Goal: Task Accomplishment & Management: Manage account settings

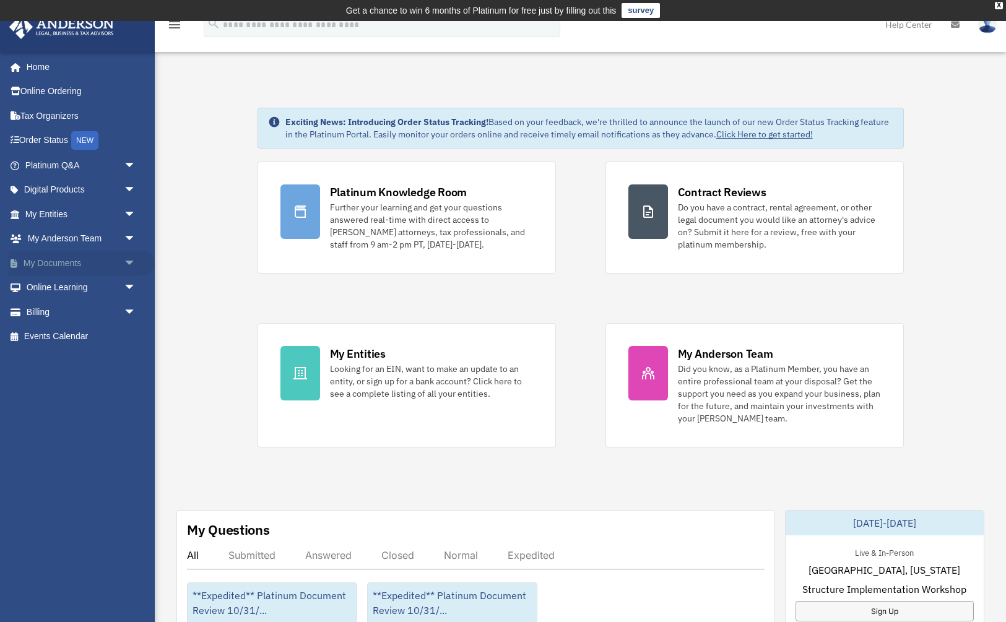
click at [57, 258] on link "My Documents arrow_drop_down" at bounding box center [82, 263] width 146 height 25
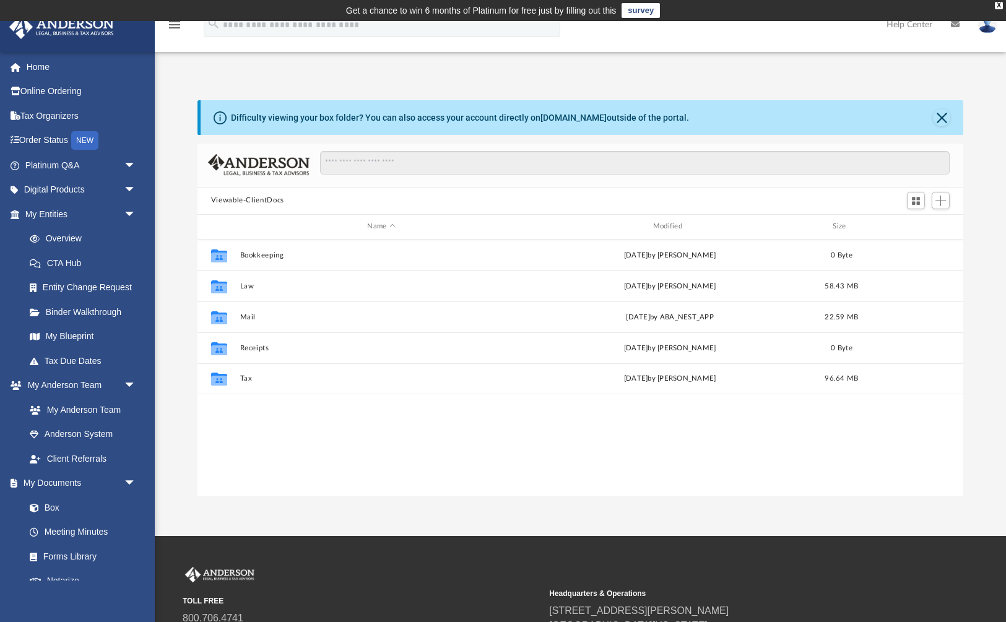
scroll to position [1, 1]
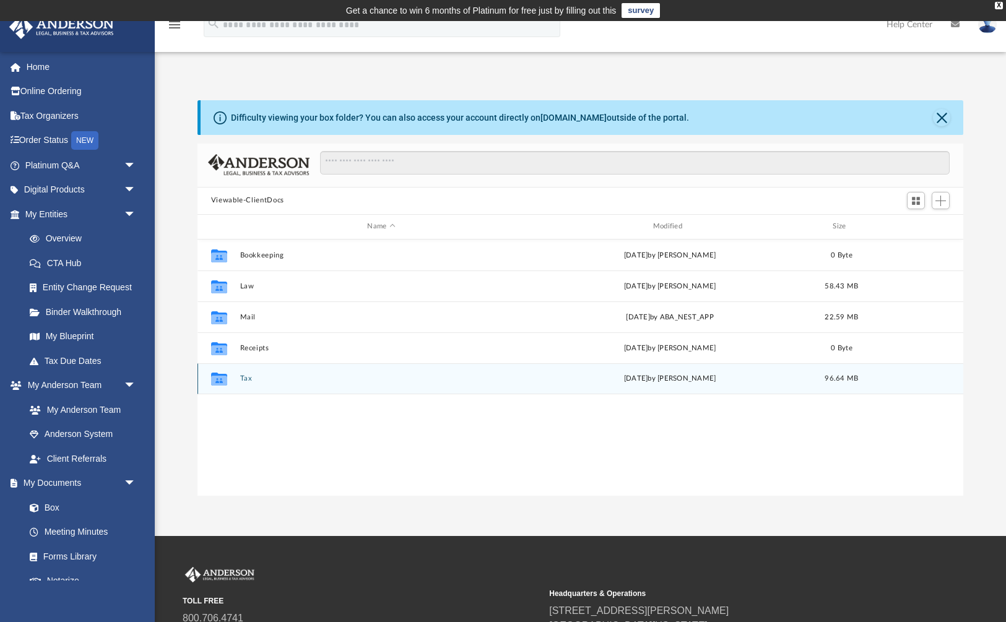
click at [247, 380] on button "Tax" at bounding box center [381, 379] width 283 height 8
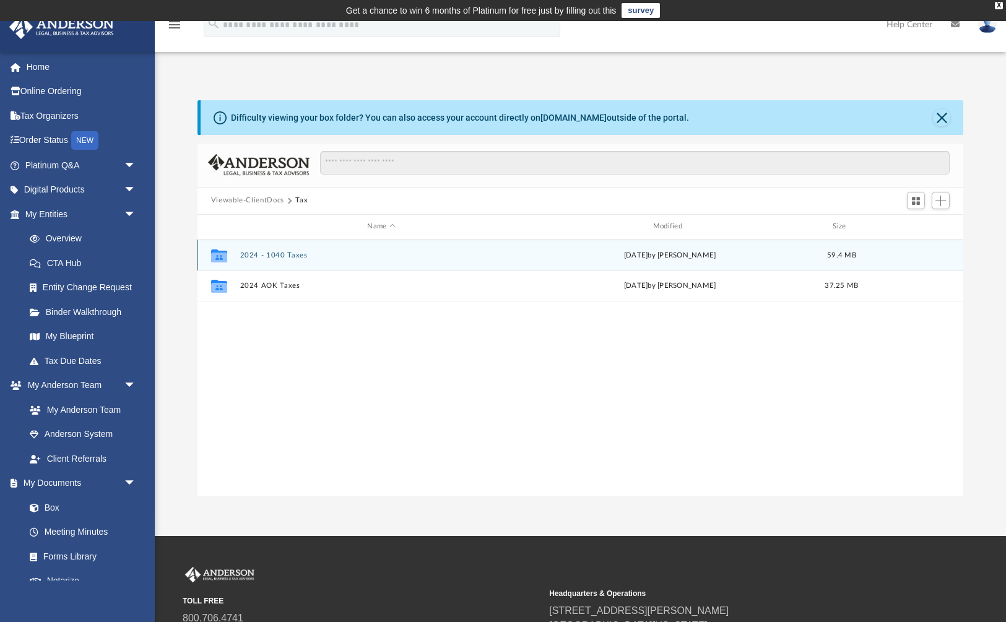
click at [285, 258] on button "2024 - 1040 Taxes" at bounding box center [381, 255] width 283 height 8
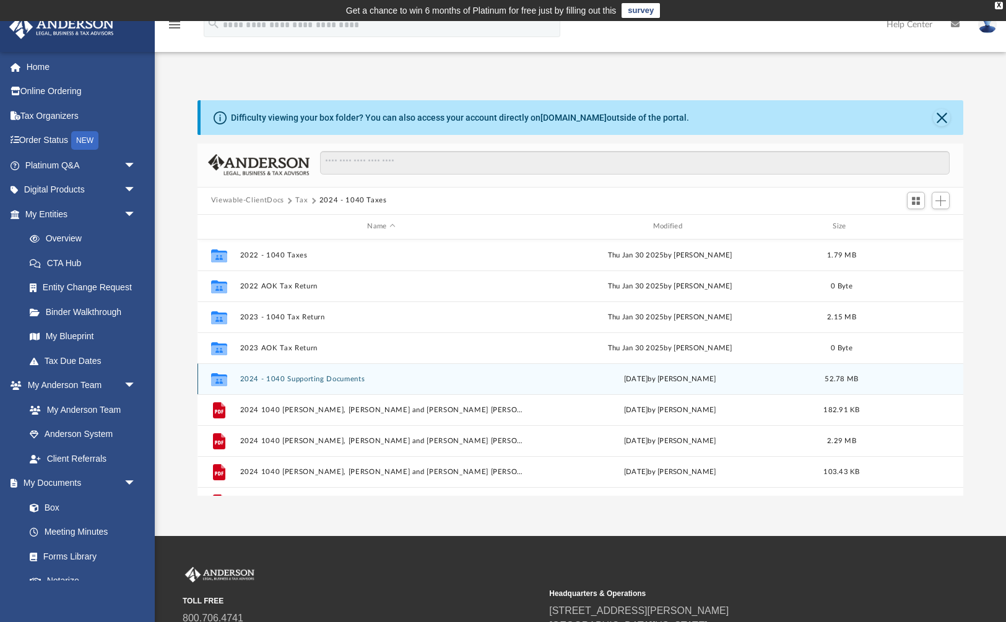
click at [296, 377] on button "2024 - 1040 Supporting Documents" at bounding box center [381, 379] width 283 height 8
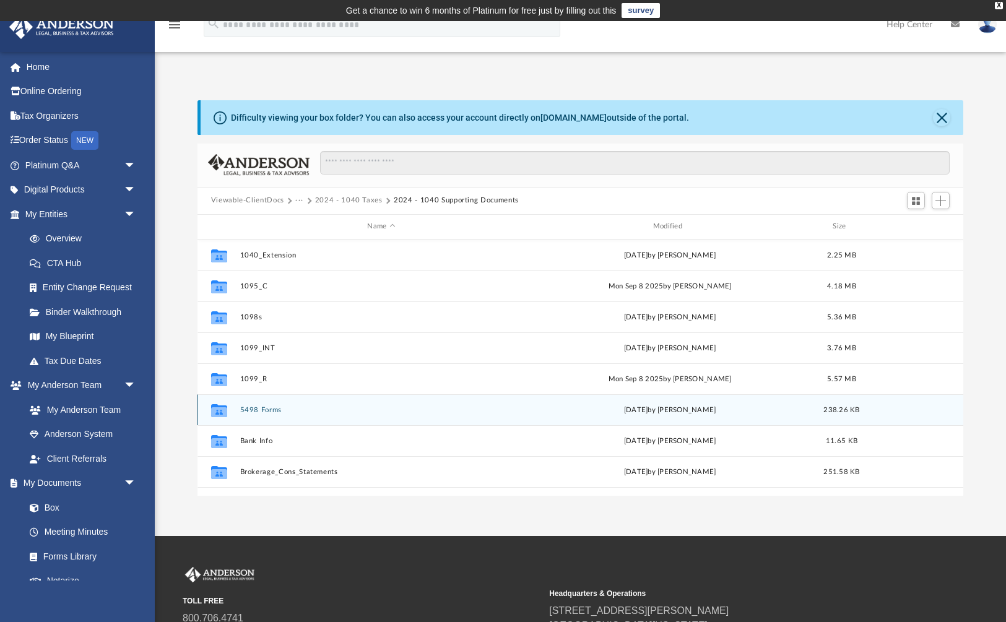
scroll to position [0, 0]
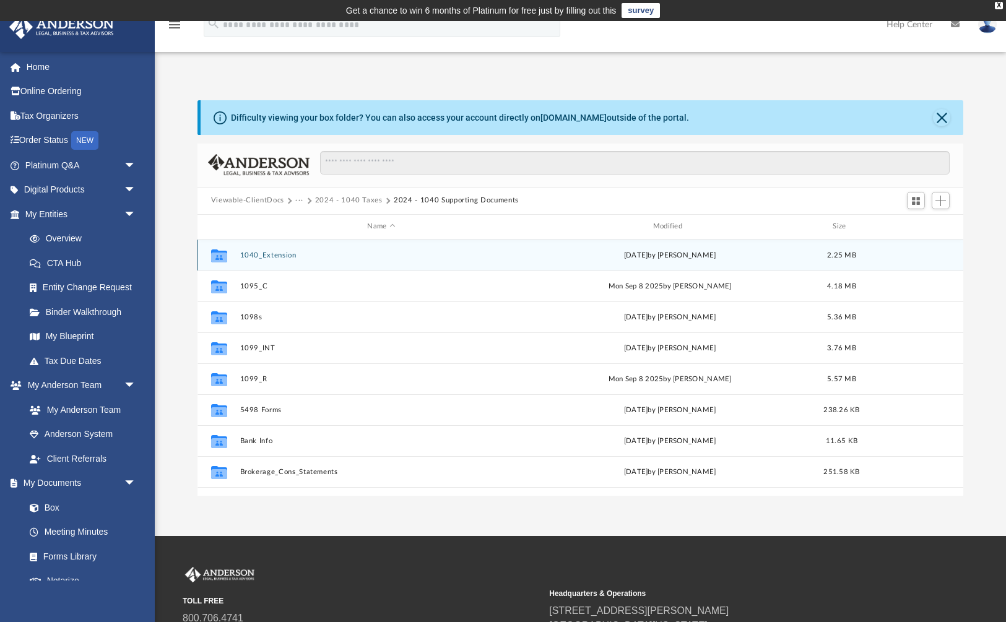
click at [278, 255] on button "1040_Extension" at bounding box center [381, 255] width 283 height 8
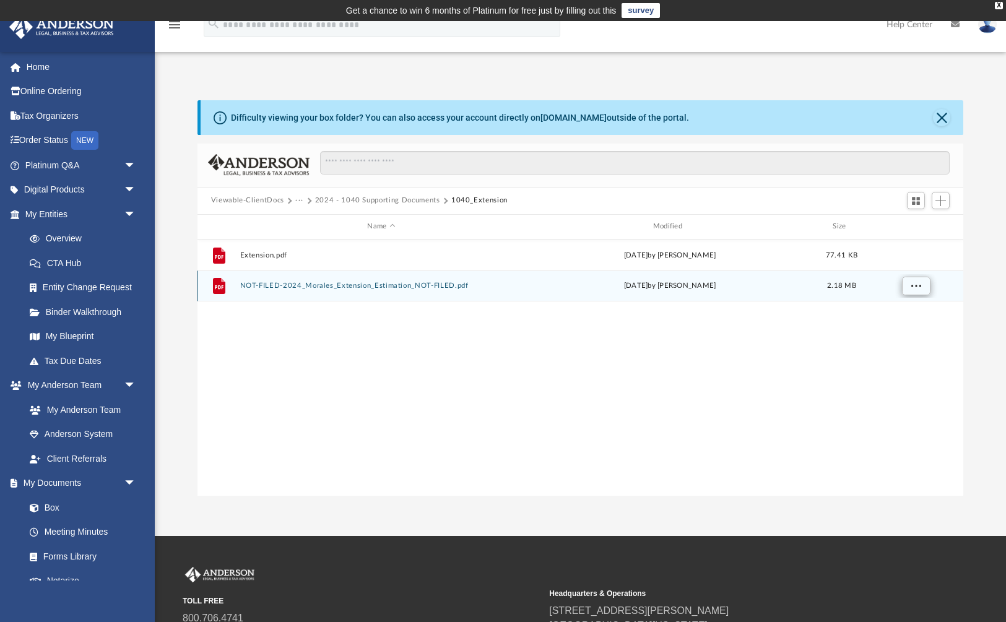
click at [914, 286] on span "More options" at bounding box center [916, 285] width 10 height 7
click at [392, 284] on button "NOT-FILED-2024_Morales_Extension_Estimation_NOT-FILED.pdf" at bounding box center [381, 286] width 283 height 8
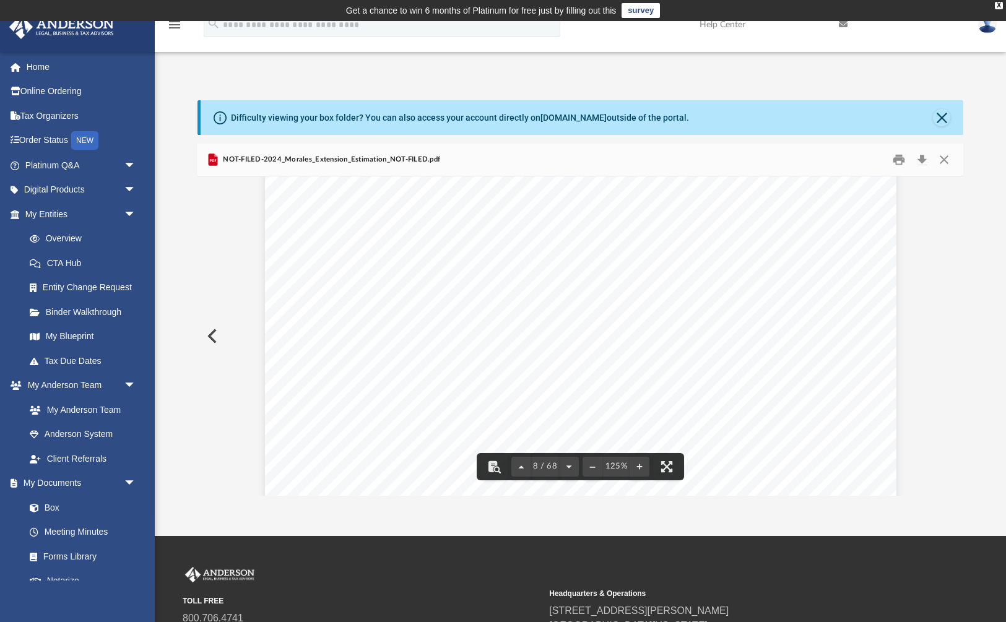
scroll to position [5904, 0]
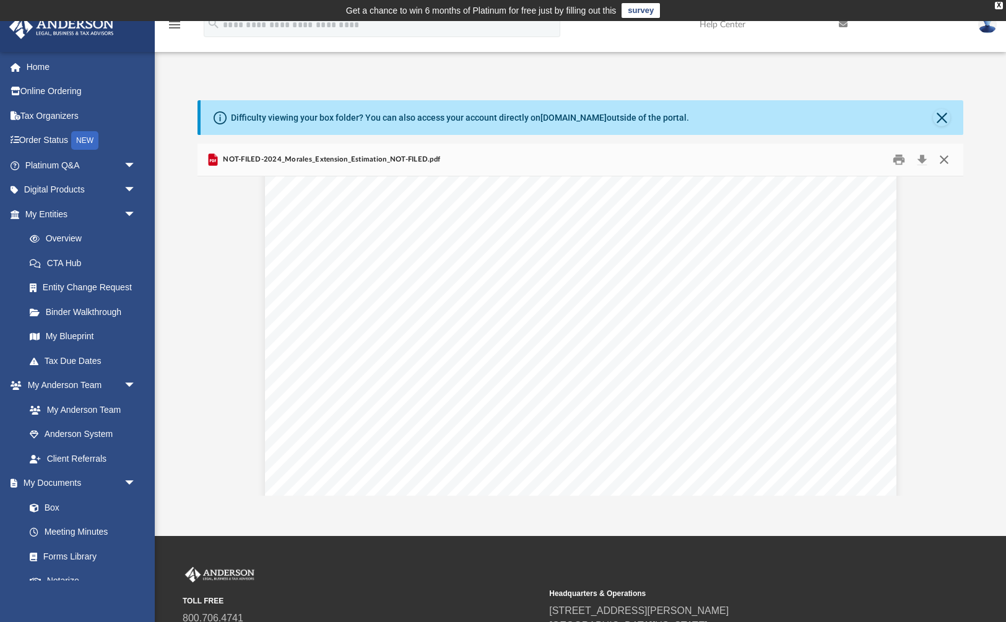
click at [945, 160] on button "Close" at bounding box center [944, 159] width 22 height 19
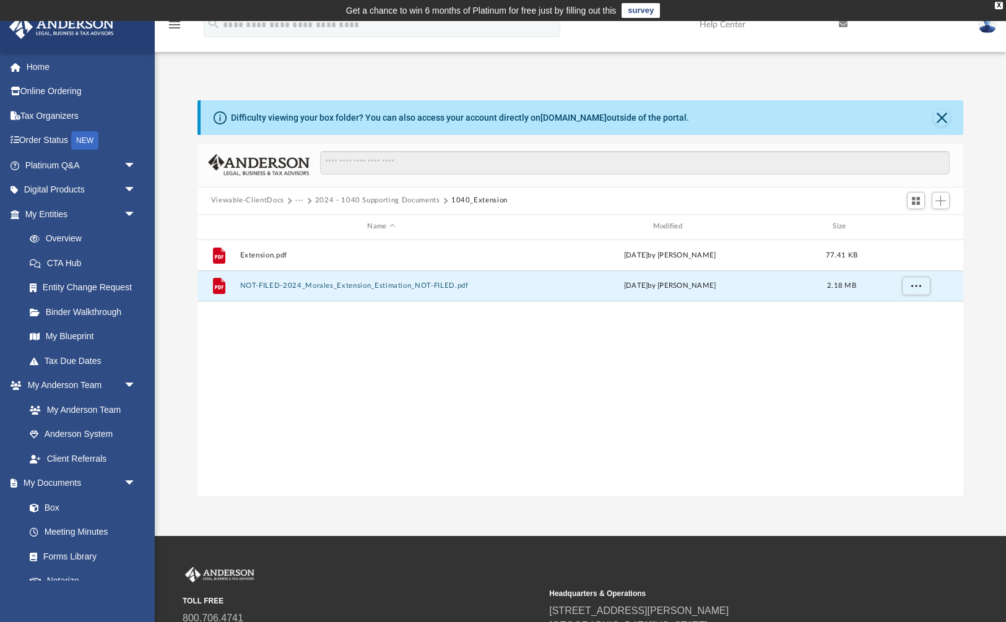
click at [609, 357] on div "File Extension.pdf [DATE] by [PERSON_NAME] 77.41 KB File NOT-FILED-2024_Morales…" at bounding box center [581, 368] width 767 height 257
click at [349, 393] on div "File Extension.pdf [DATE] by [PERSON_NAME] 77.41 KB File NOT-FILED-2024_Morales…" at bounding box center [581, 368] width 767 height 257
click at [946, 193] on button "Add" at bounding box center [941, 200] width 19 height 17
click at [921, 223] on li "Upload" at bounding box center [924, 225] width 40 height 13
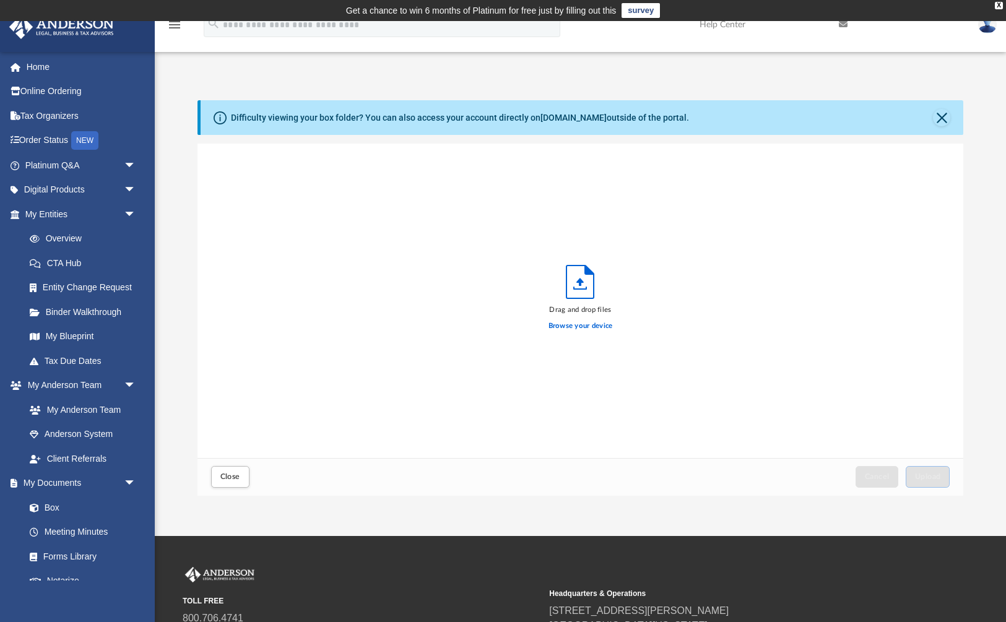
scroll to position [314, 766]
click at [575, 326] on label "Browse your device" at bounding box center [581, 326] width 64 height 11
click at [0, 0] on input "Browse your device" at bounding box center [0, 0] width 0 height 0
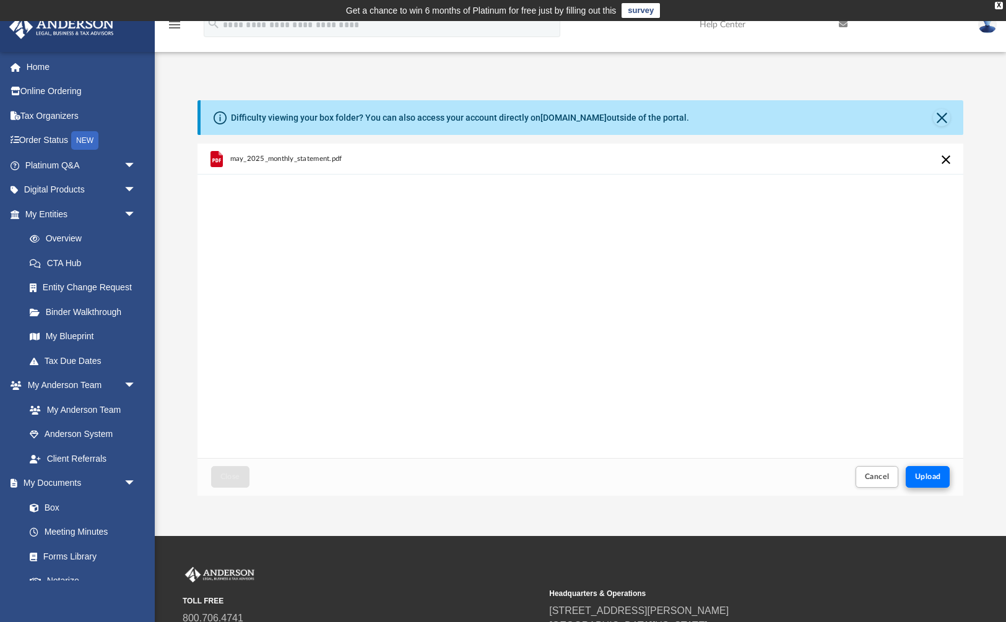
click at [927, 480] on span "Upload" at bounding box center [928, 476] width 26 height 7
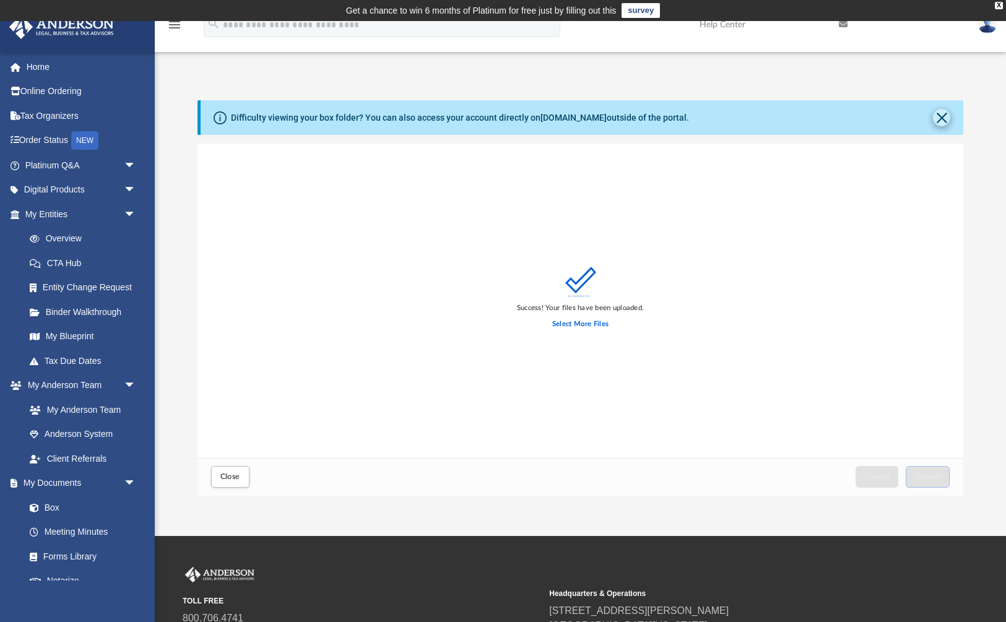
click at [941, 118] on button "Close" at bounding box center [941, 117] width 17 height 17
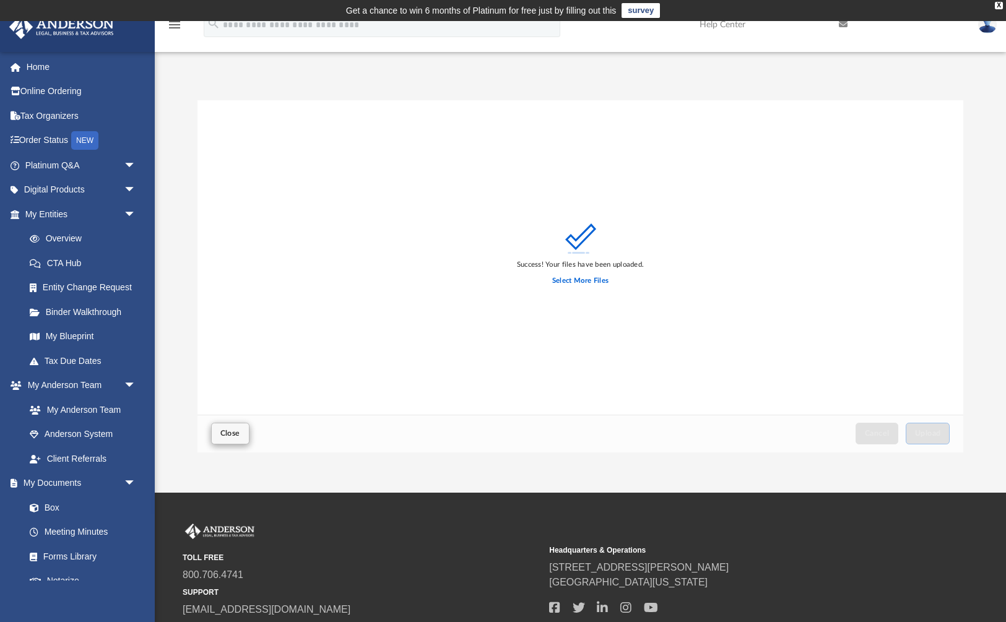
click at [229, 433] on span "Close" at bounding box center [230, 433] width 20 height 7
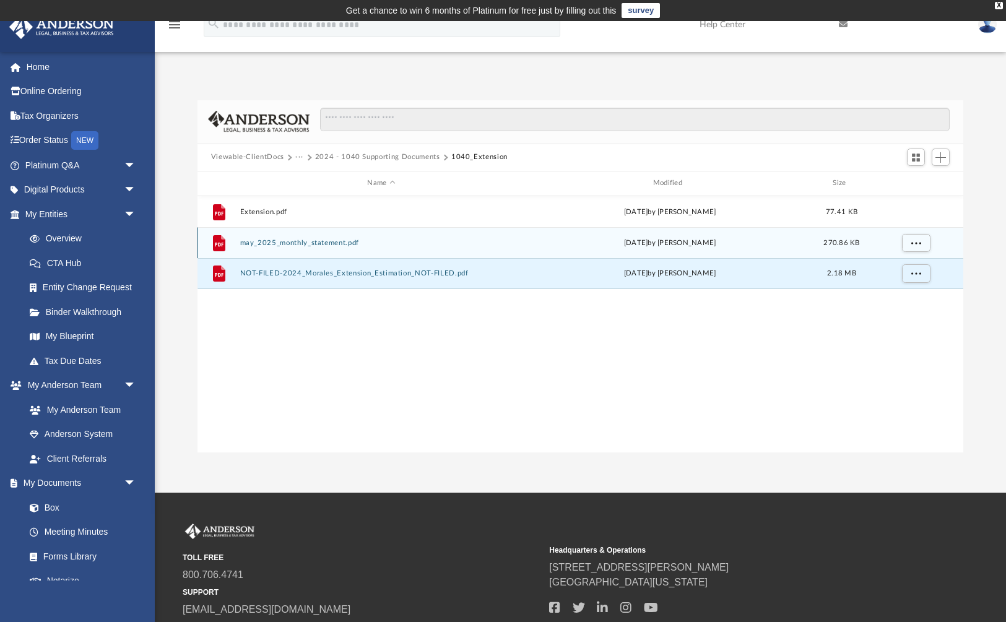
drag, startPoint x: 378, startPoint y: 242, endPoint x: 254, endPoint y: 241, distance: 124.5
click at [254, 241] on button "may_2025_monthly_statement.pdf" at bounding box center [381, 242] width 283 height 8
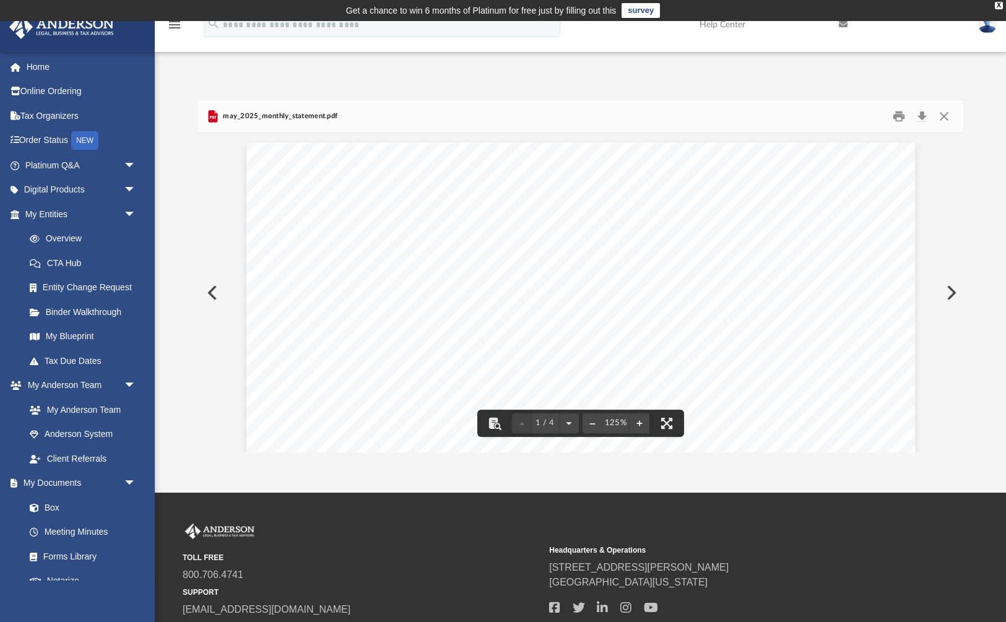
click at [211, 294] on button "Preview" at bounding box center [211, 293] width 27 height 35
click at [956, 296] on button "Preview" at bounding box center [950, 293] width 27 height 35
